Goal: Task Accomplishment & Management: Manage account settings

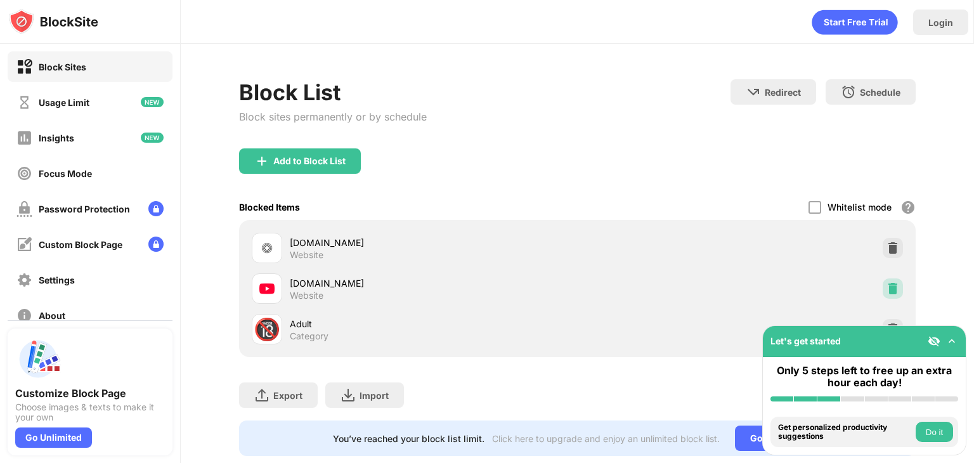
click at [887, 290] on img at bounding box center [893, 288] width 13 height 13
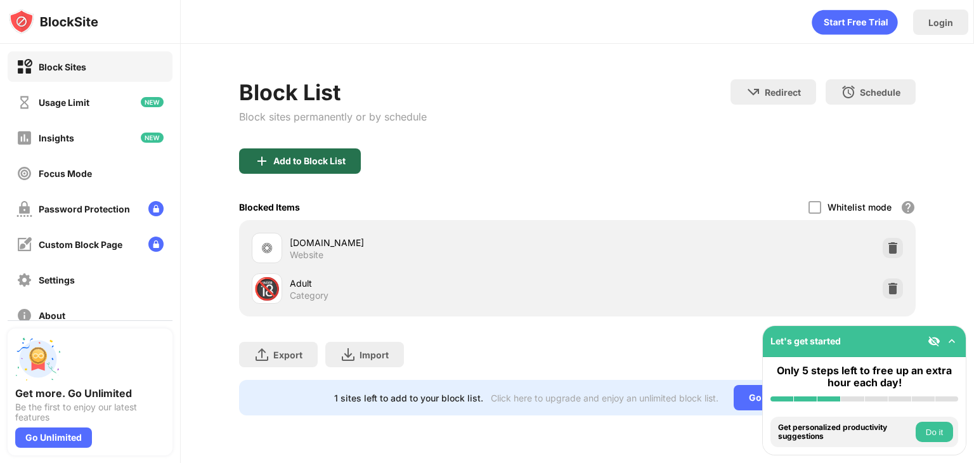
click at [298, 161] on div "Add to Block List" at bounding box center [309, 161] width 72 height 10
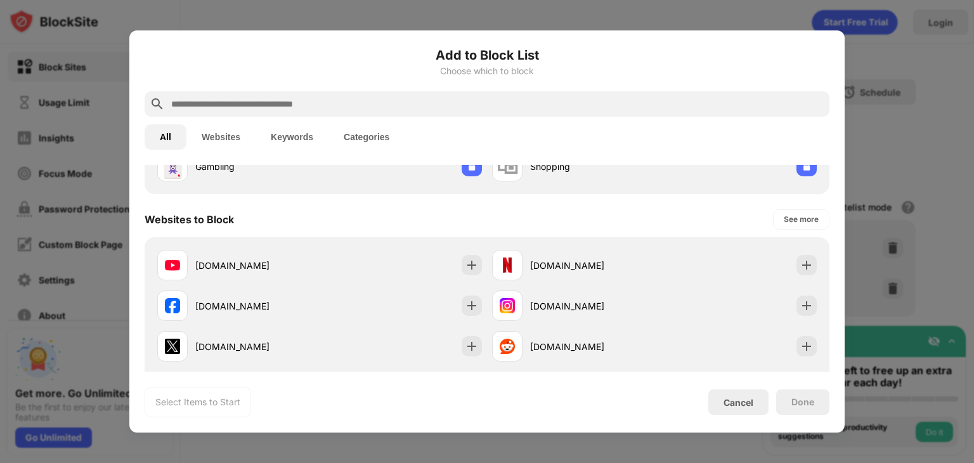
scroll to position [147, 0]
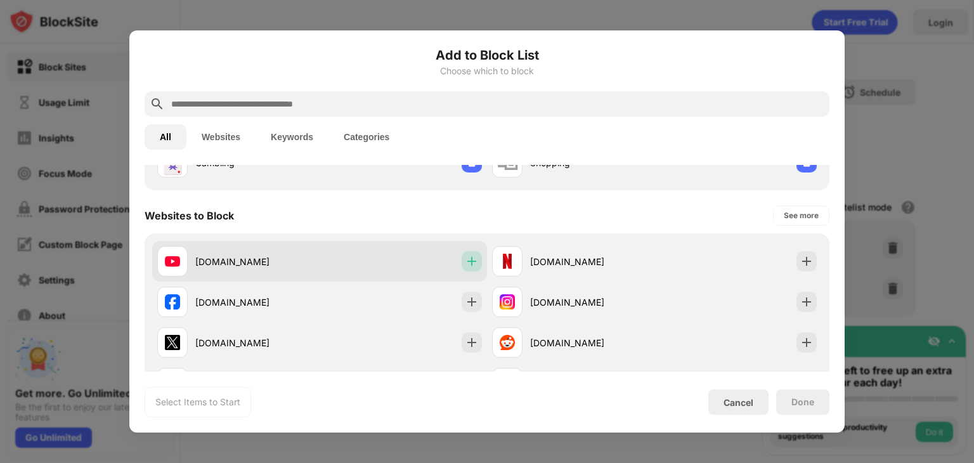
click at [462, 268] on div at bounding box center [472, 261] width 20 height 20
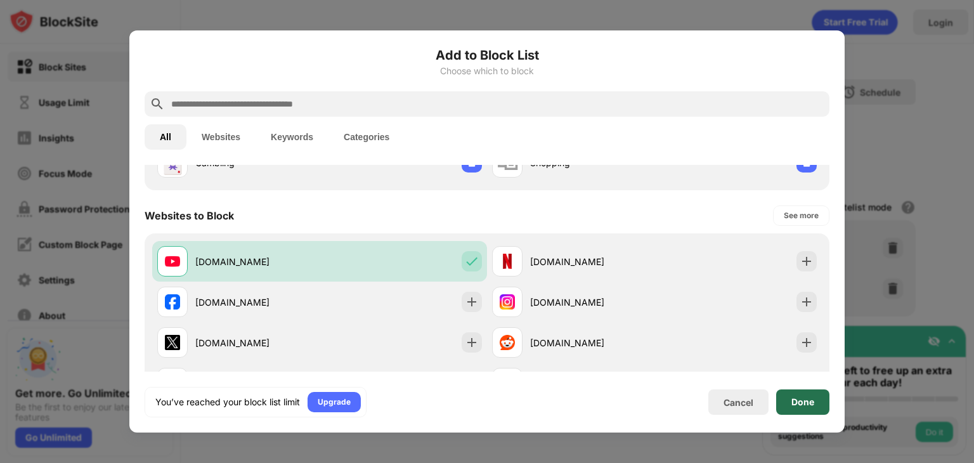
click at [799, 404] on div "Done" at bounding box center [803, 402] width 23 height 10
